Goal: Task Accomplishment & Management: Use online tool/utility

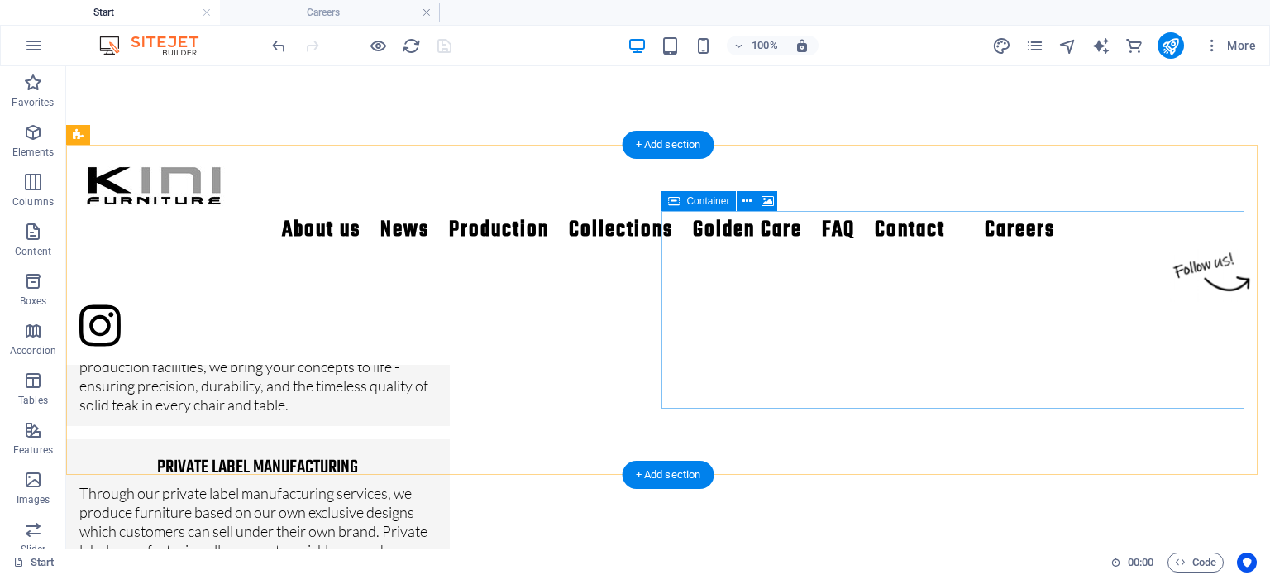
scroll to position [1701, 0]
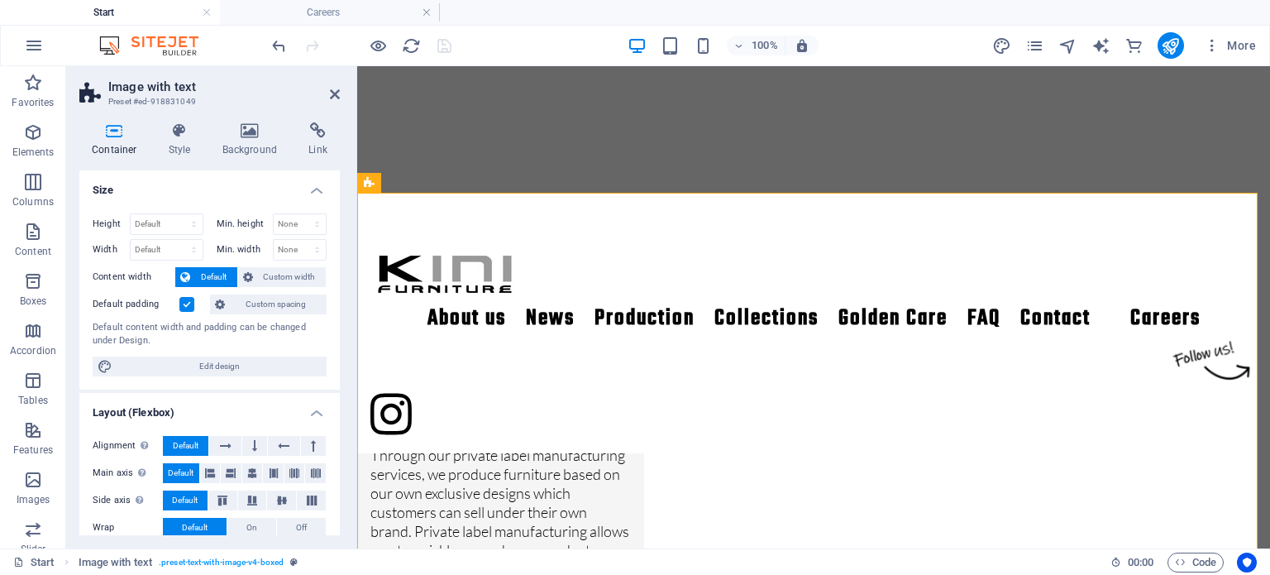
scroll to position [1491, 0]
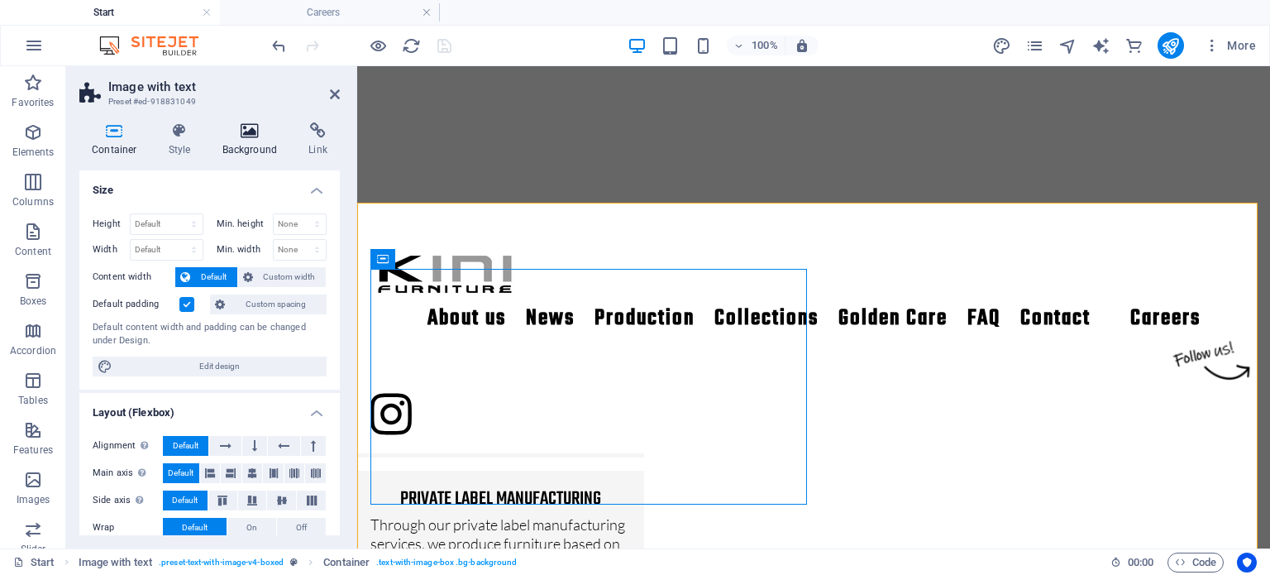
click at [252, 138] on icon at bounding box center [250, 130] width 80 height 17
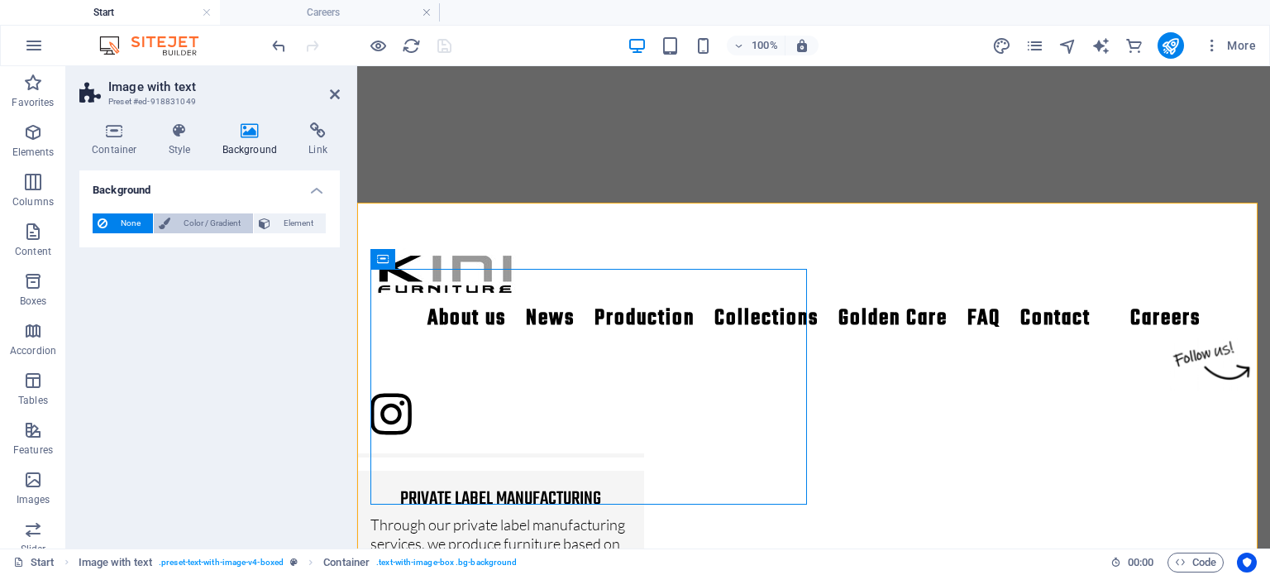
click at [241, 222] on span "Color / Gradient" at bounding box center [211, 223] width 73 height 20
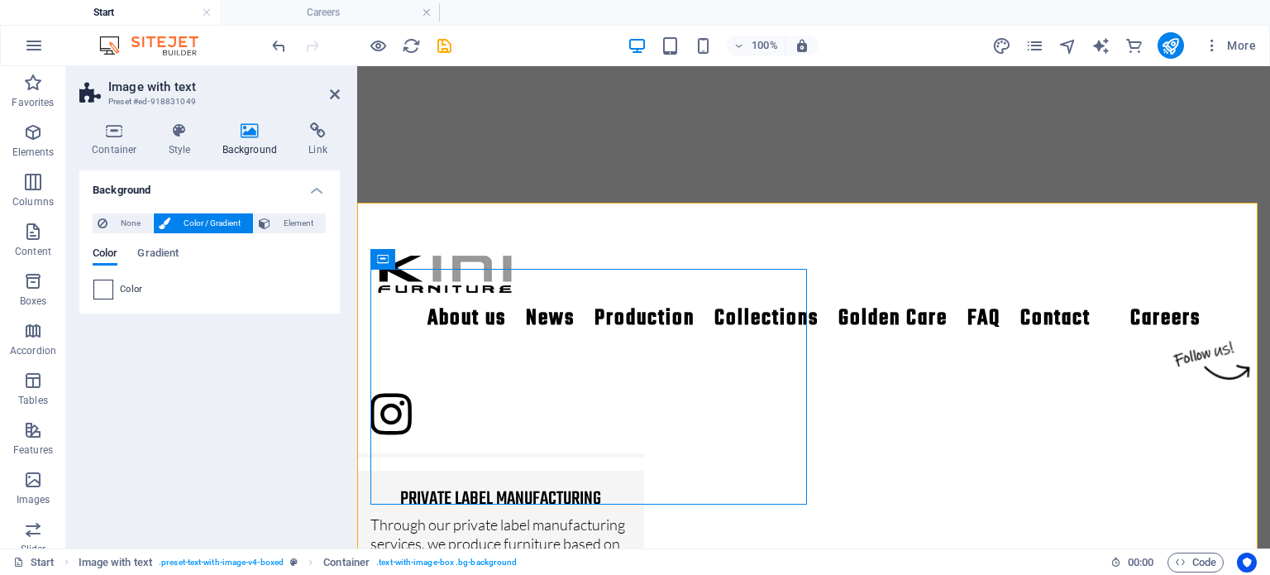
click at [103, 285] on span at bounding box center [103, 289] width 18 height 18
click at [104, 289] on span at bounding box center [103, 289] width 18 height 18
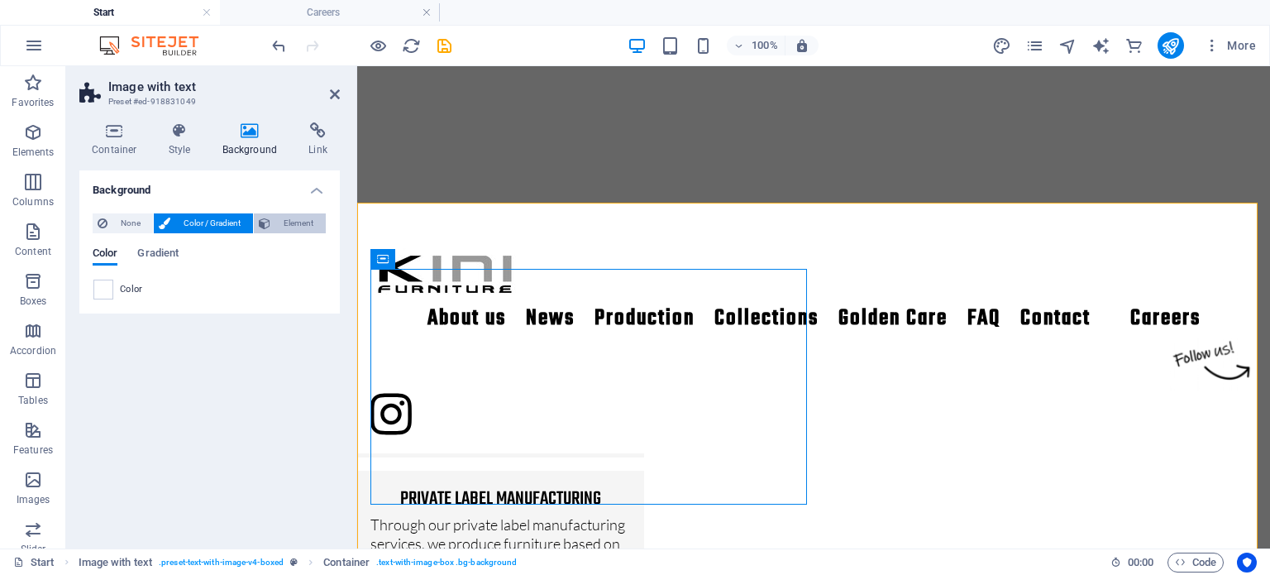
click at [279, 224] on span "Element" at bounding box center [297, 223] width 45 height 20
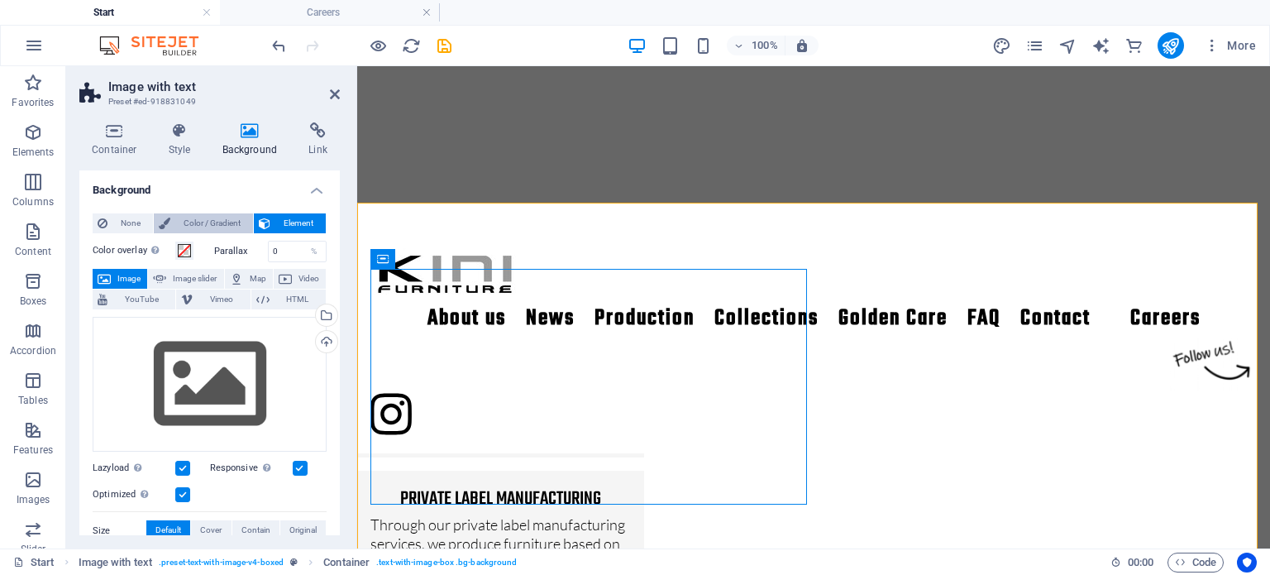
click at [195, 220] on span "Color / Gradient" at bounding box center [211, 223] width 73 height 20
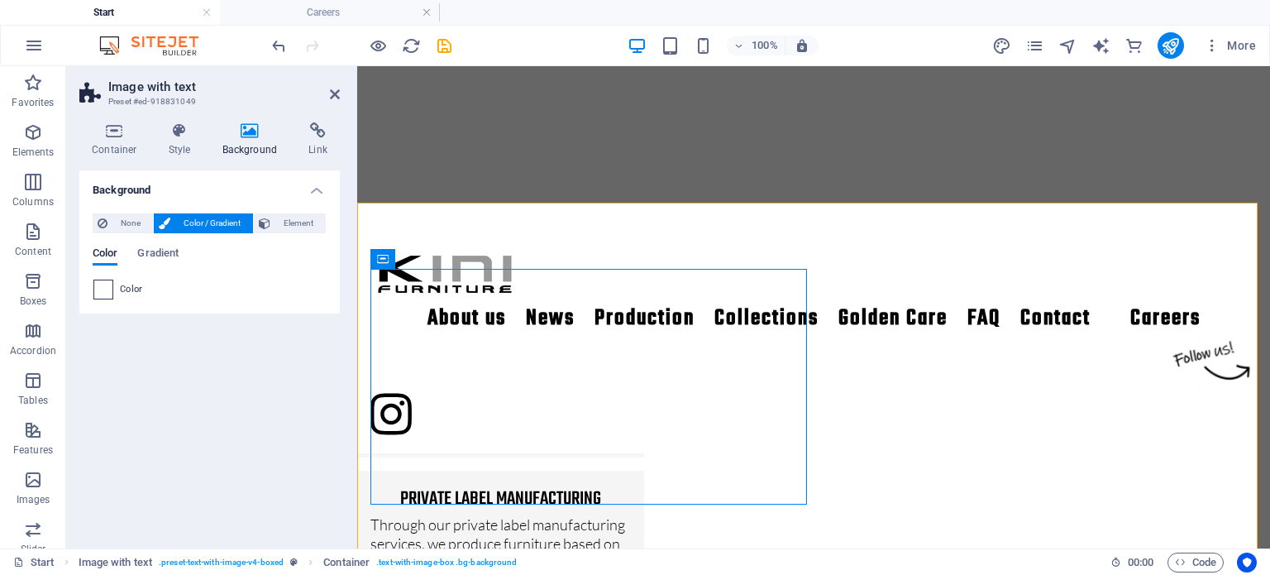
click at [108, 288] on span at bounding box center [103, 289] width 18 height 18
click at [109, 287] on span at bounding box center [103, 289] width 18 height 18
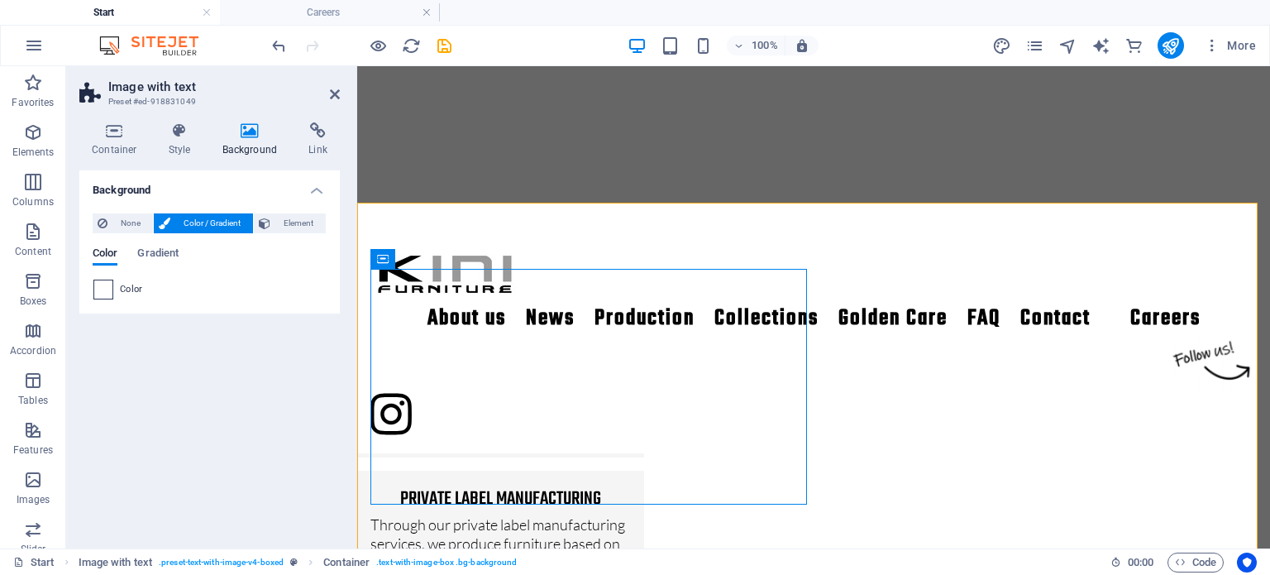
click at [109, 287] on span at bounding box center [103, 289] width 18 height 18
click at [166, 247] on span "Gradient" at bounding box center [157, 254] width 41 height 23
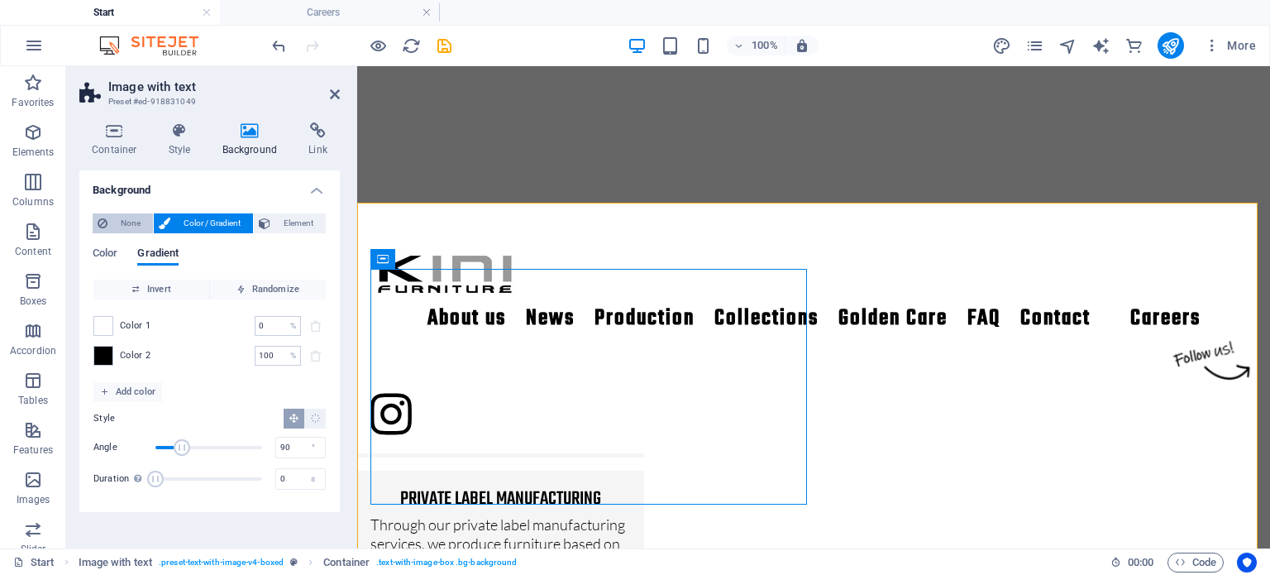
click at [141, 218] on span "None" at bounding box center [130, 223] width 36 height 20
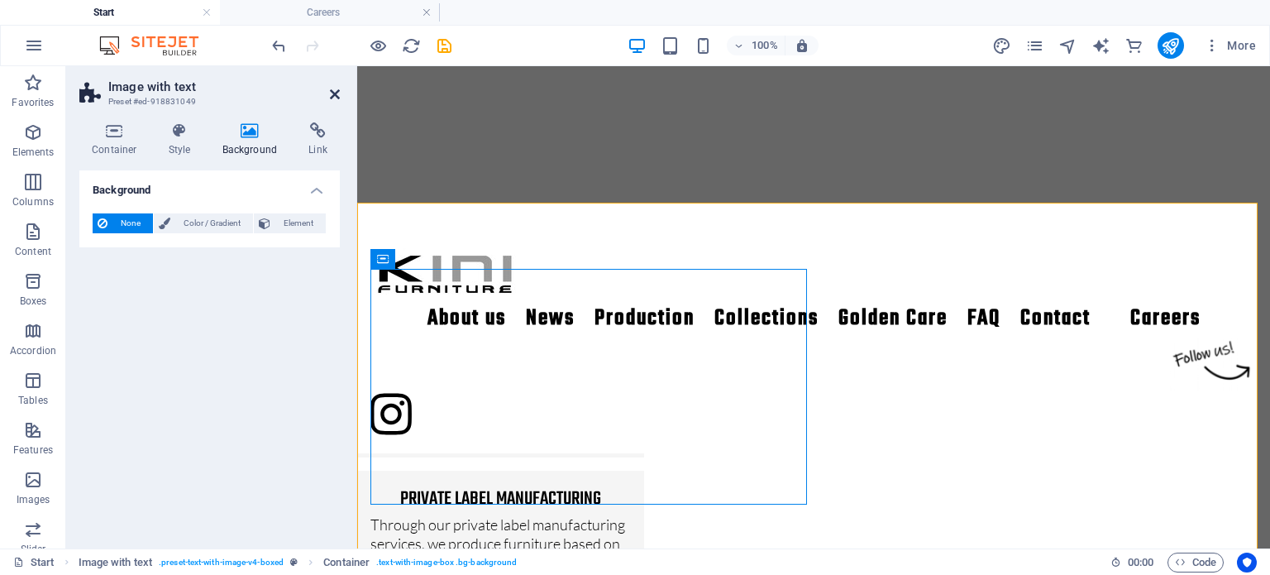
click at [337, 90] on icon at bounding box center [335, 94] width 10 height 13
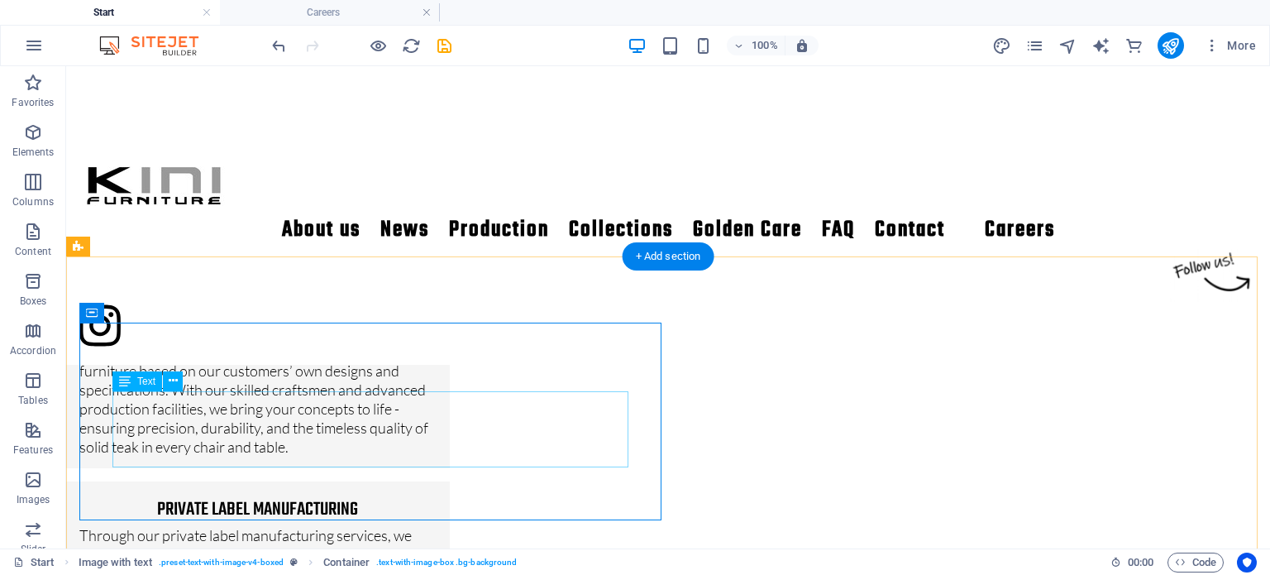
scroll to position [1701, 0]
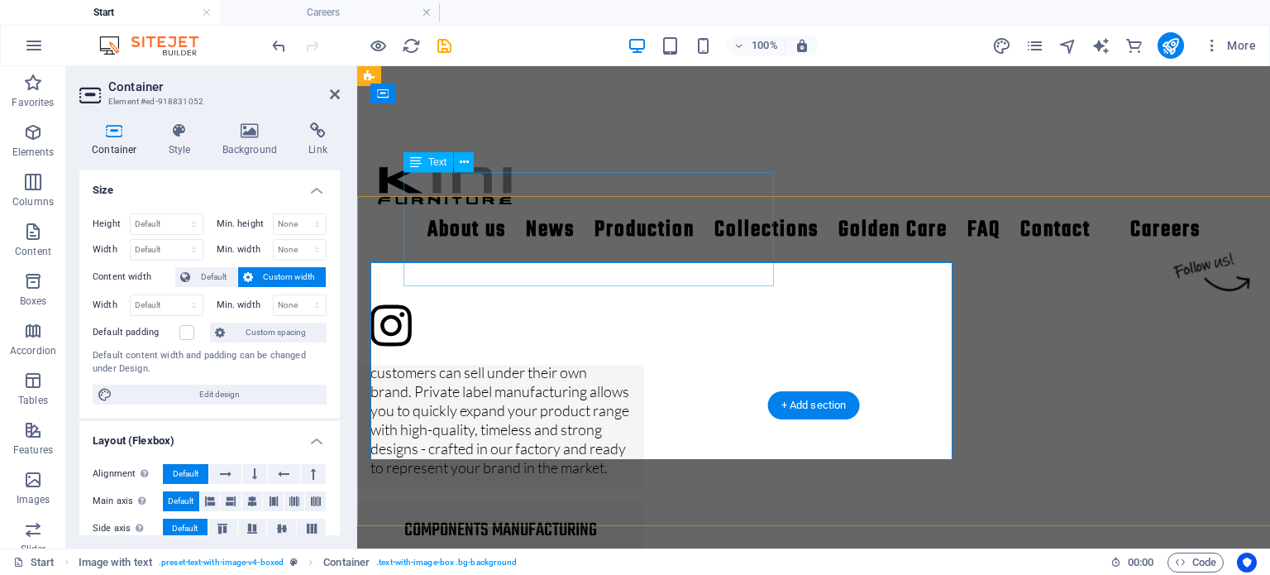
scroll to position [1657, 0]
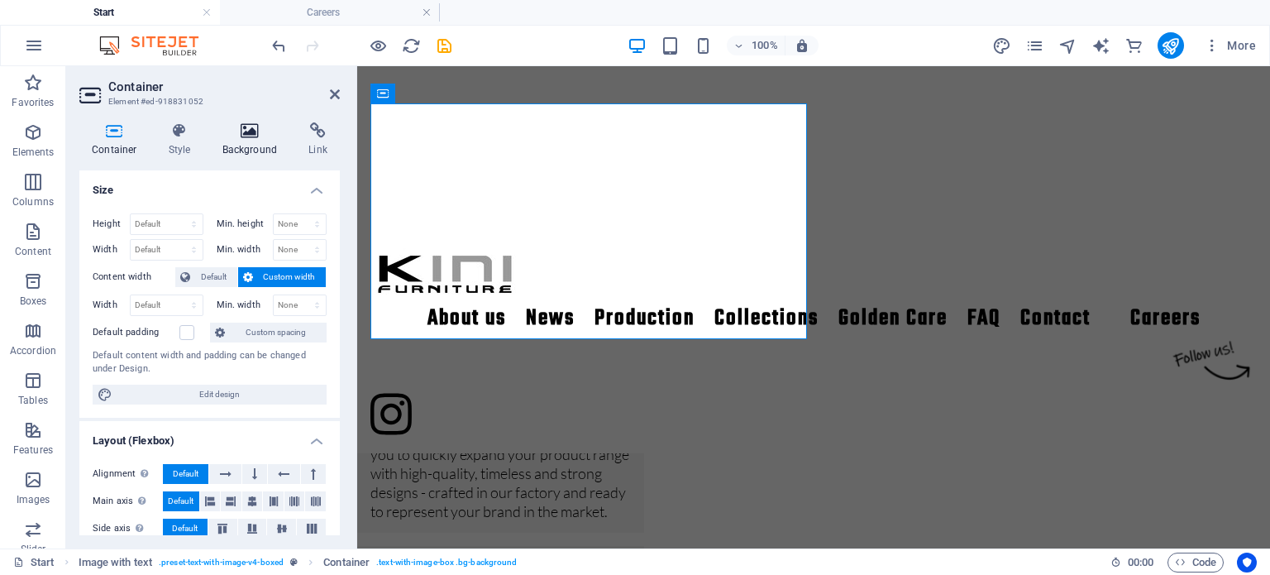
click at [233, 145] on h4 "Background" at bounding box center [253, 139] width 87 height 35
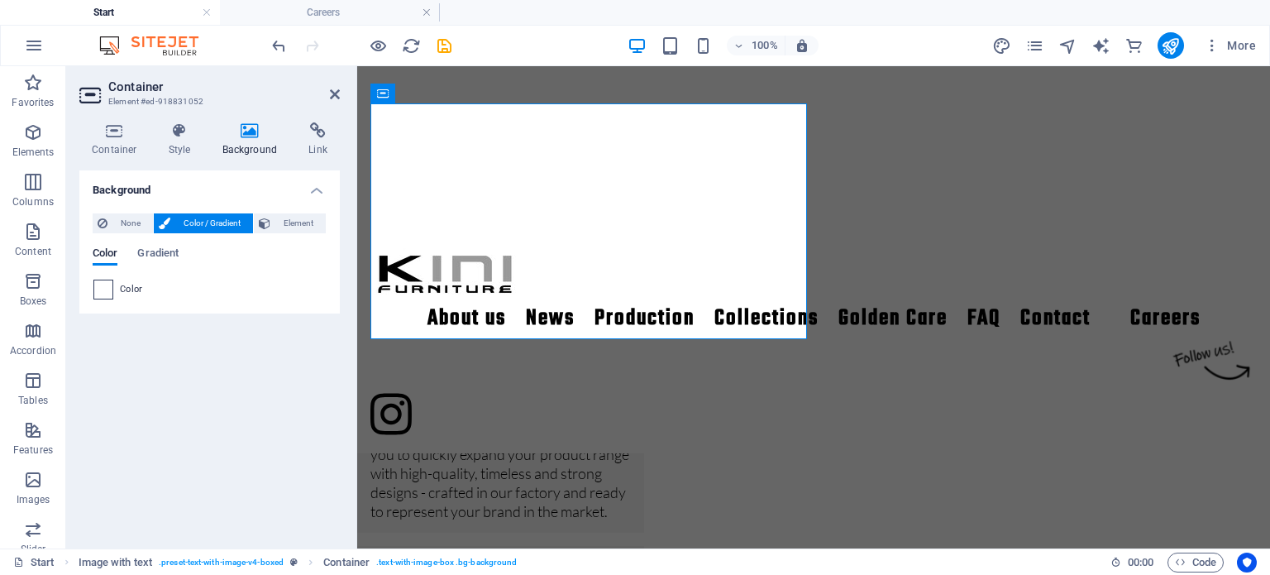
click at [103, 288] on span at bounding box center [103, 289] width 18 height 18
click at [103, 286] on span at bounding box center [103, 289] width 18 height 18
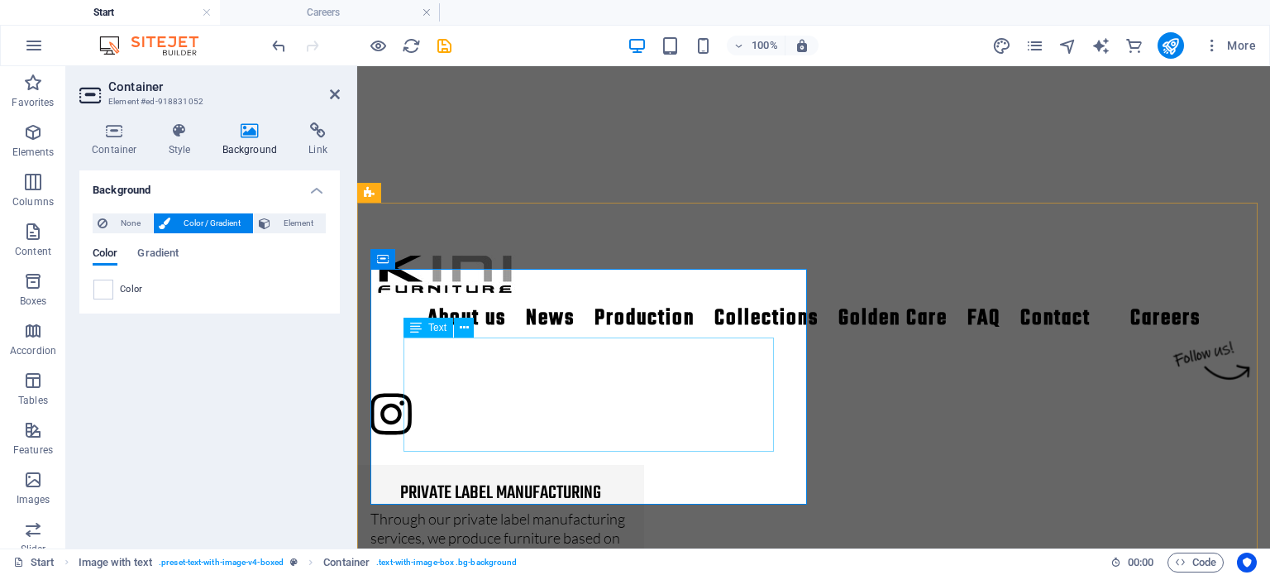
scroll to position [1491, 0]
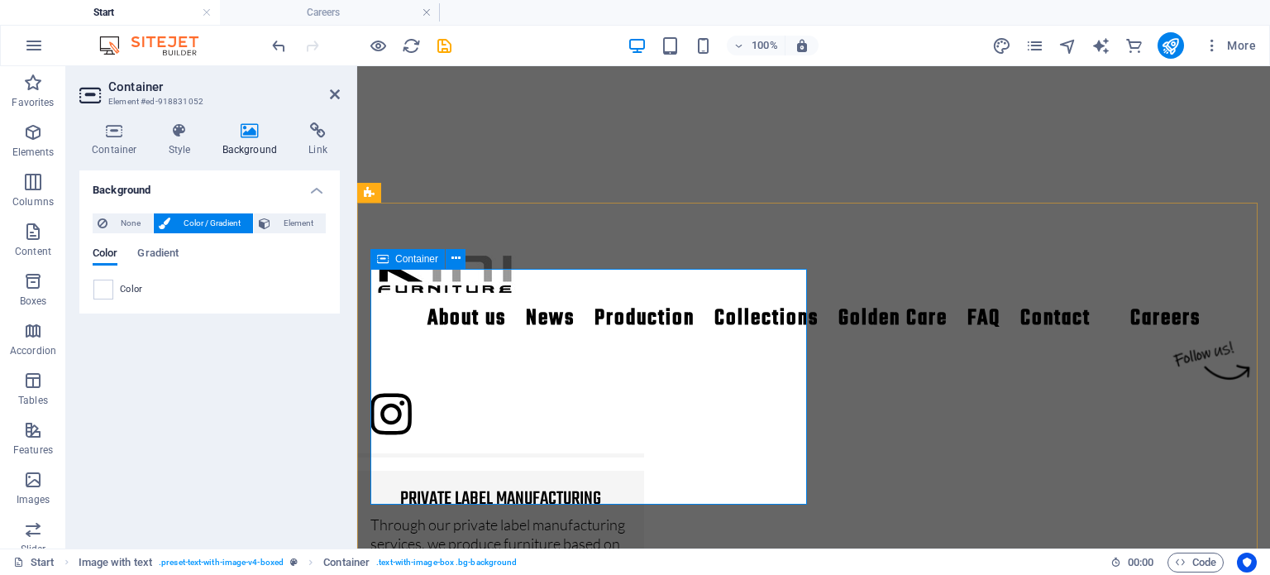
click at [103, 284] on span at bounding box center [103, 289] width 18 height 18
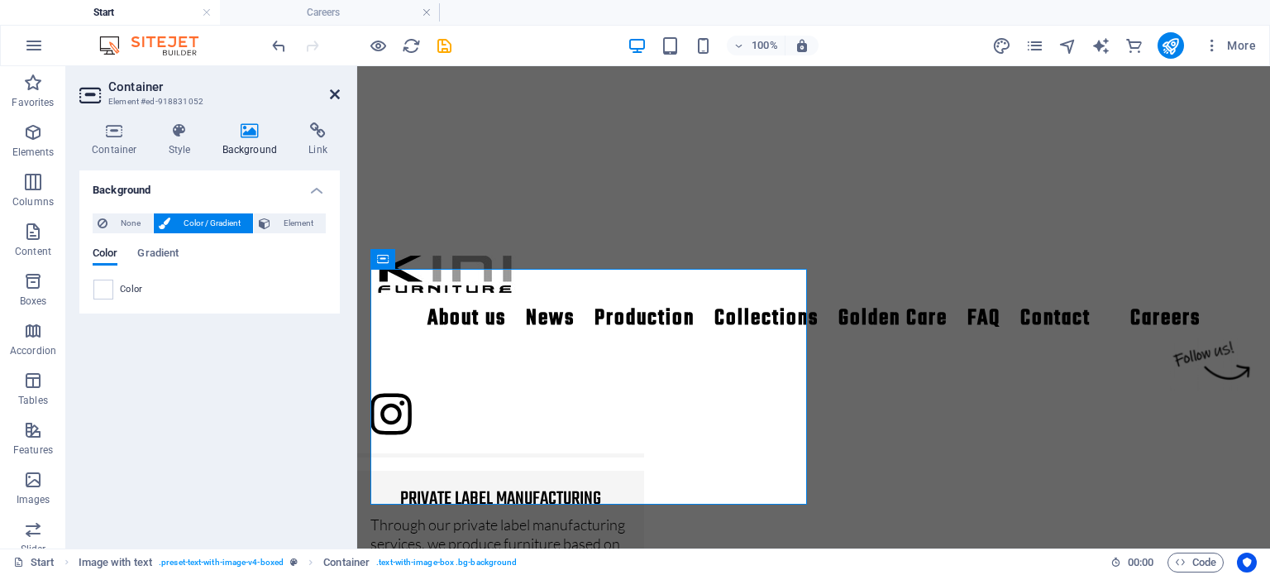
click at [334, 93] on icon at bounding box center [335, 94] width 10 height 13
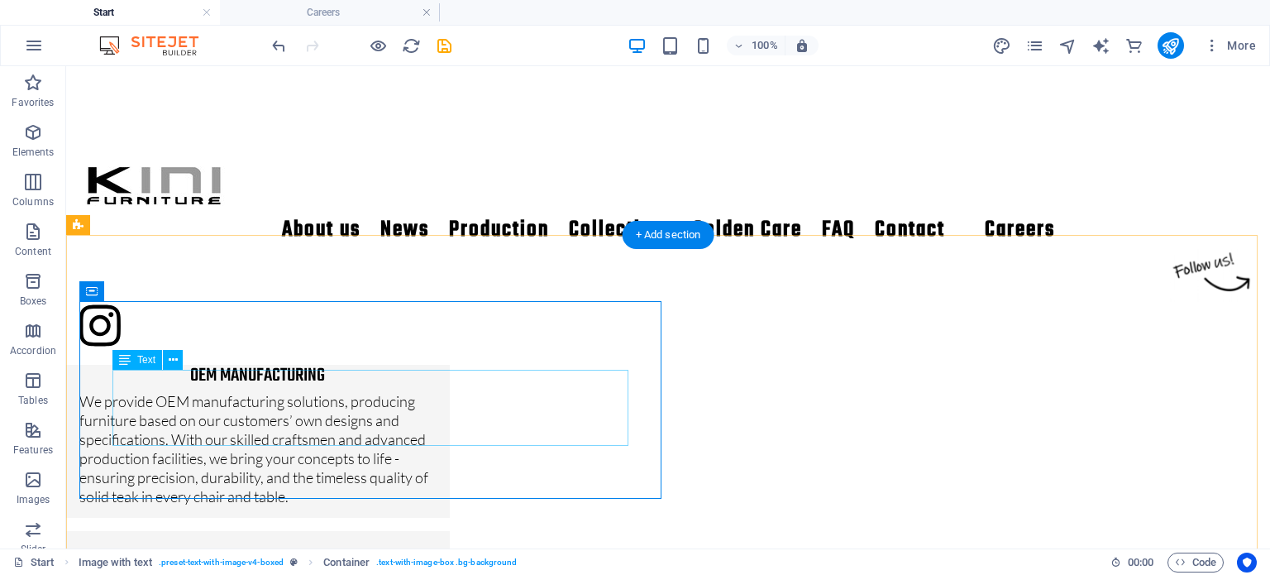
scroll to position [1618, 0]
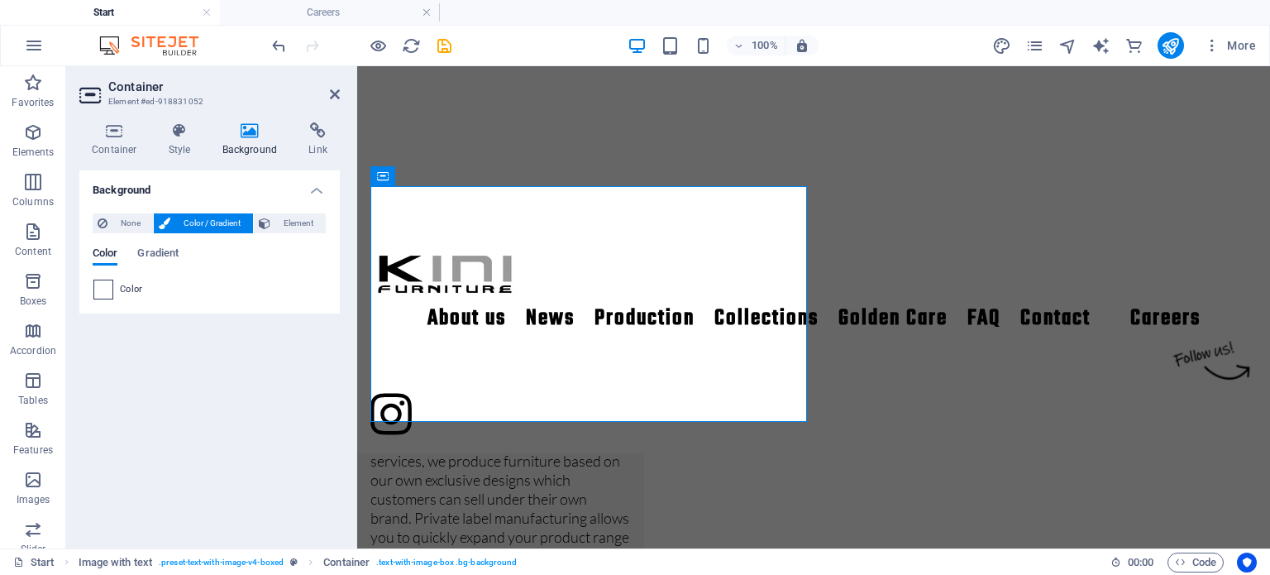
click at [108, 289] on span at bounding box center [103, 289] width 18 height 18
click at [106, 288] on span at bounding box center [103, 289] width 18 height 18
drag, startPoint x: 331, startPoint y: 94, endPoint x: 258, endPoint y: 31, distance: 96.2
click at [331, 94] on icon at bounding box center [335, 94] width 10 height 13
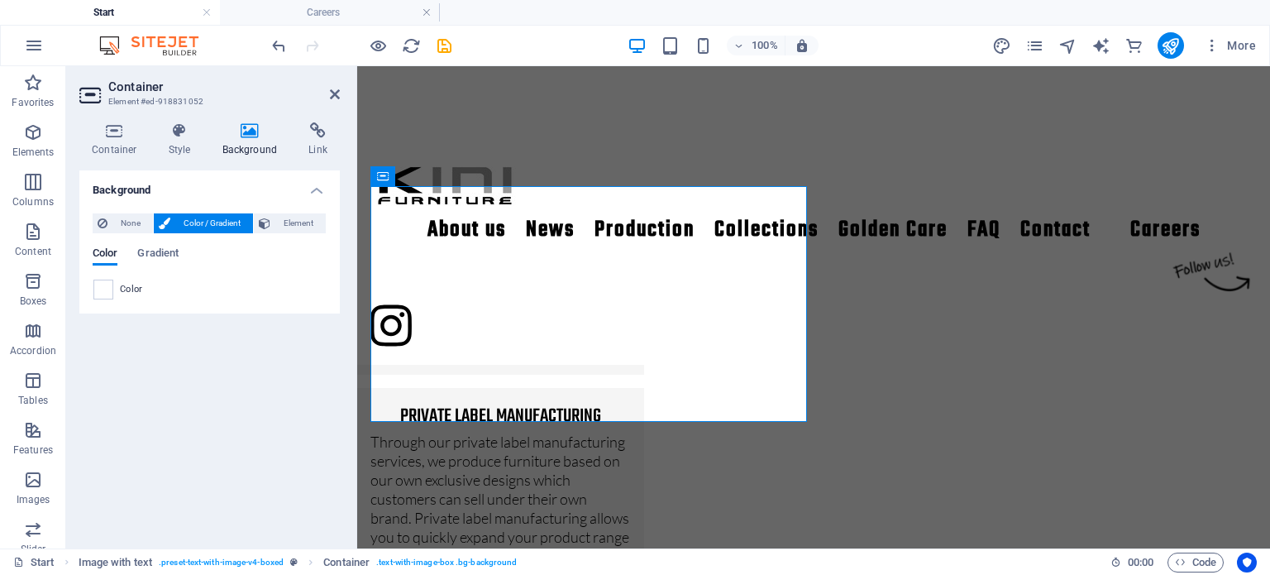
scroll to position [1618, 0]
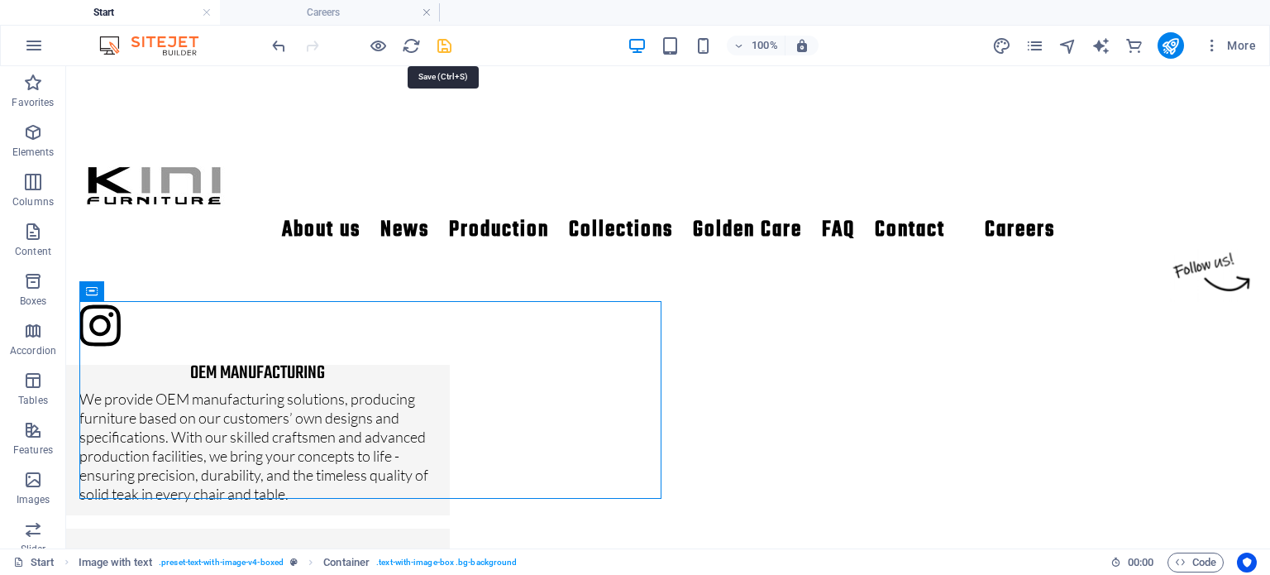
click at [440, 50] on icon "save" at bounding box center [444, 45] width 19 height 19
click at [439, 49] on icon "save" at bounding box center [444, 45] width 19 height 19
click at [443, 49] on icon "save" at bounding box center [444, 45] width 19 height 19
click at [450, 36] on icon "save" at bounding box center [444, 45] width 19 height 19
click at [448, 42] on icon "save" at bounding box center [444, 45] width 19 height 19
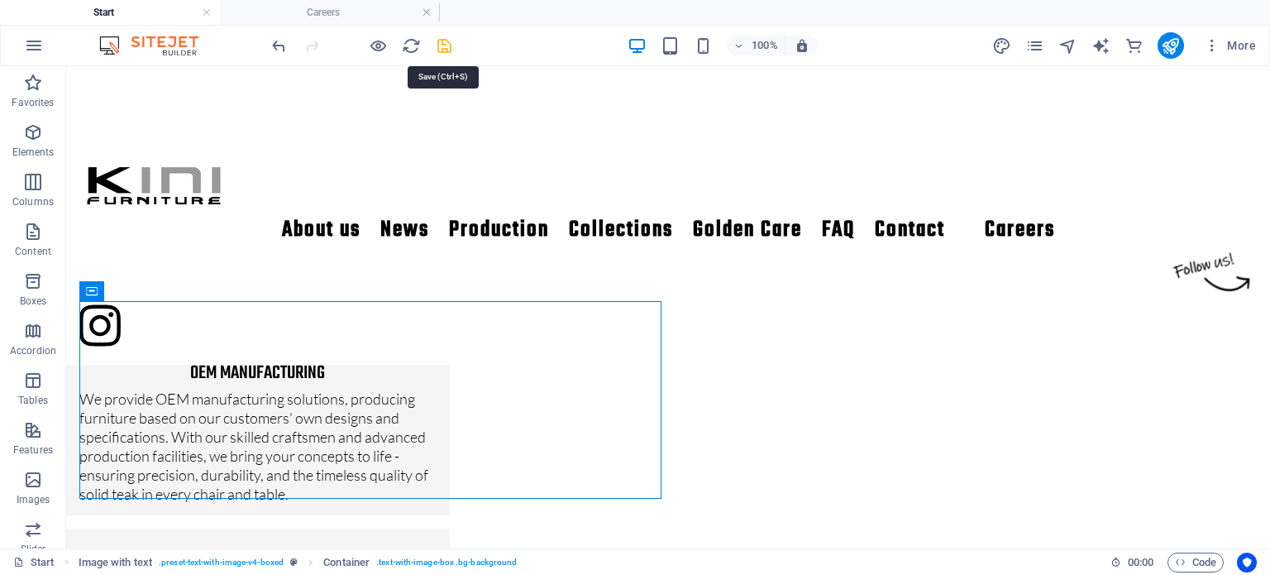
click at [449, 41] on icon "save" at bounding box center [444, 45] width 19 height 19
click at [447, 38] on icon "save" at bounding box center [444, 45] width 19 height 19
